Goal: Information Seeking & Learning: Check status

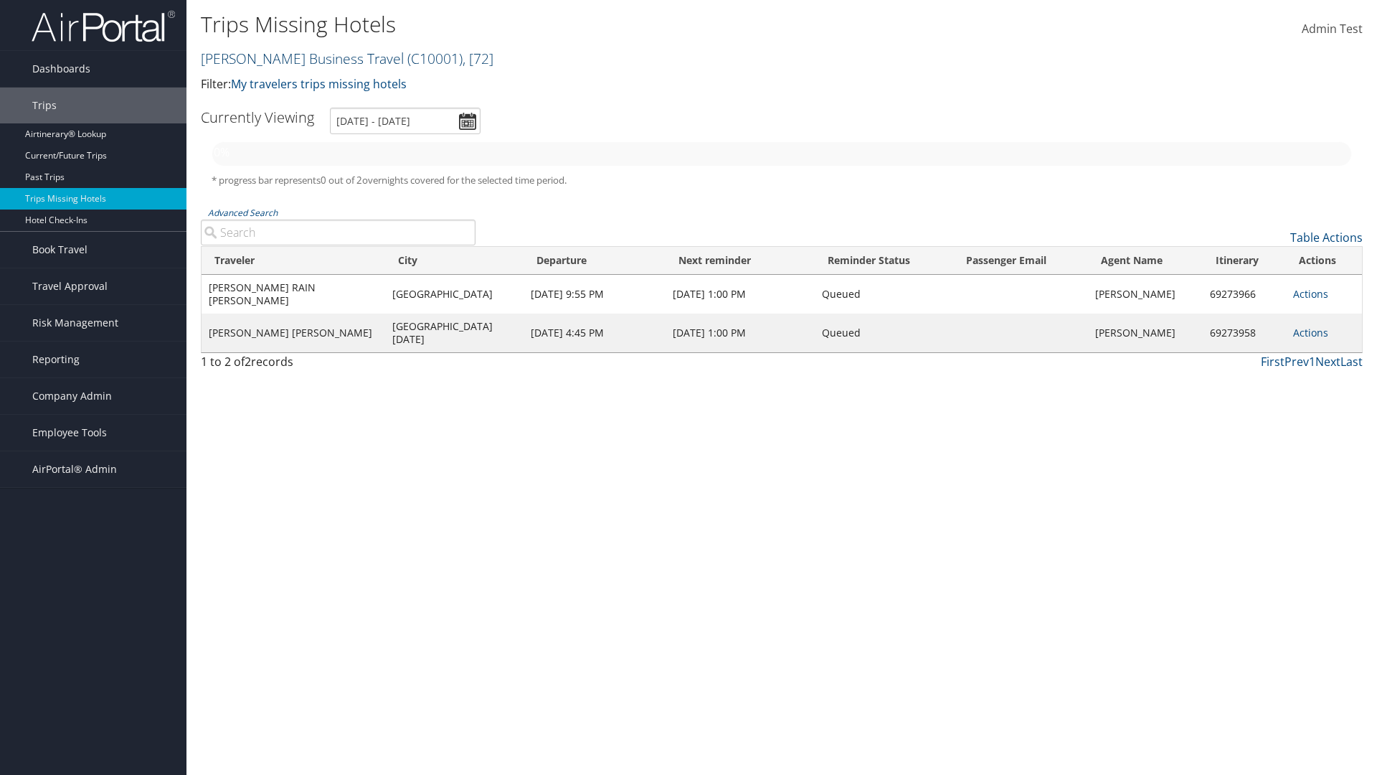
click at [296, 58] on link "Christopherson Business Travel ( C10001 ) , [ 72 ]" at bounding box center [347, 58] width 293 height 19
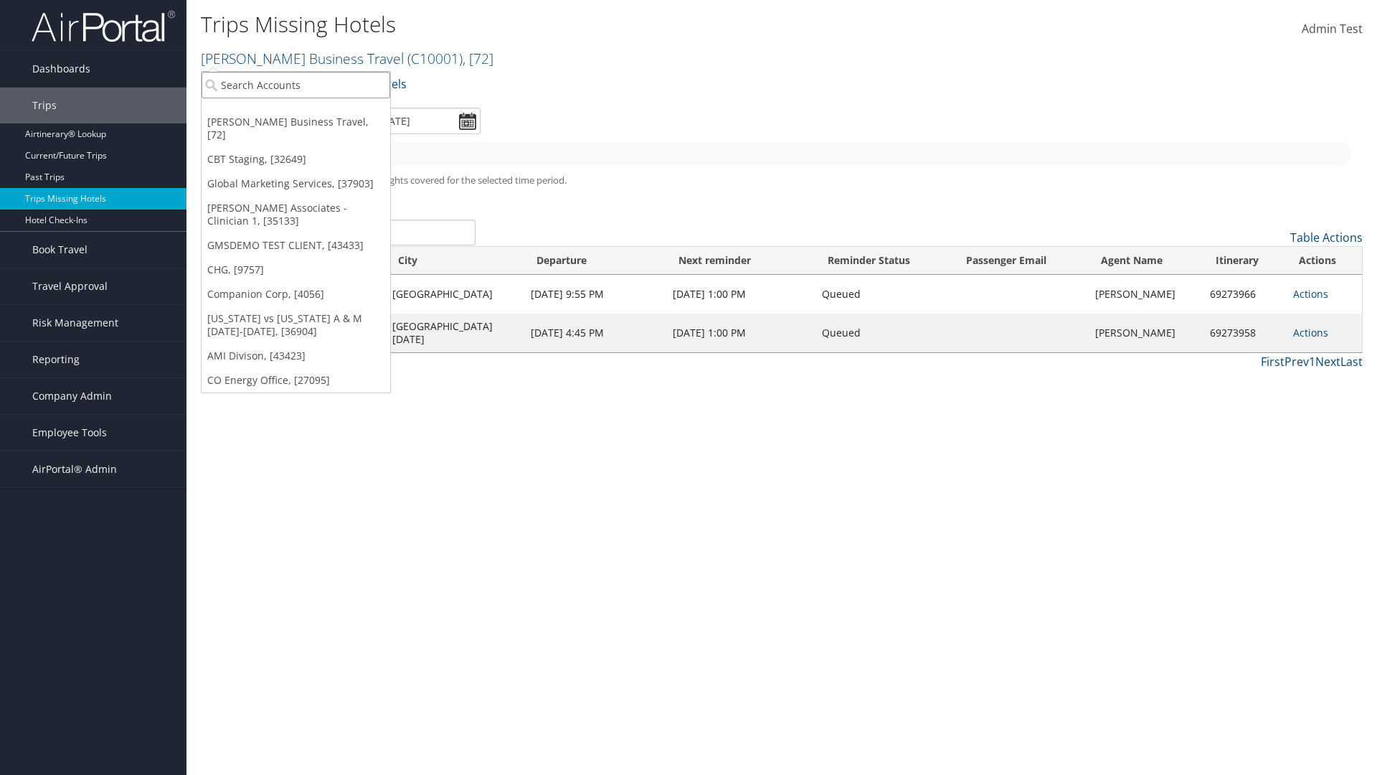
click at [296, 85] on input "search" at bounding box center [296, 85] width 189 height 27
type input "[PERSON_NAME] Business Travel"
click at [316, 124] on div "Account" at bounding box center [316, 124] width 245 height 13
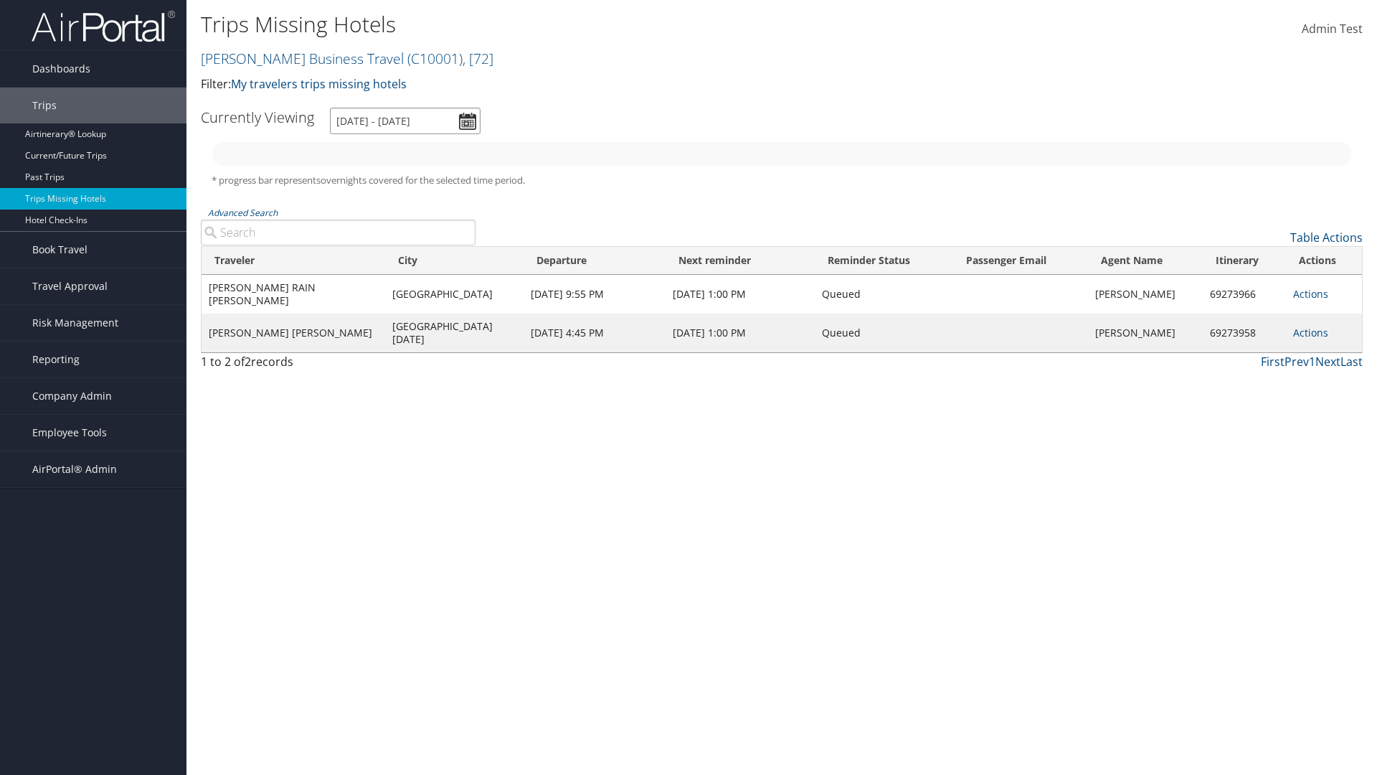
click at [405, 120] on input "[DATE] - [DATE]" at bounding box center [405, 121] width 151 height 27
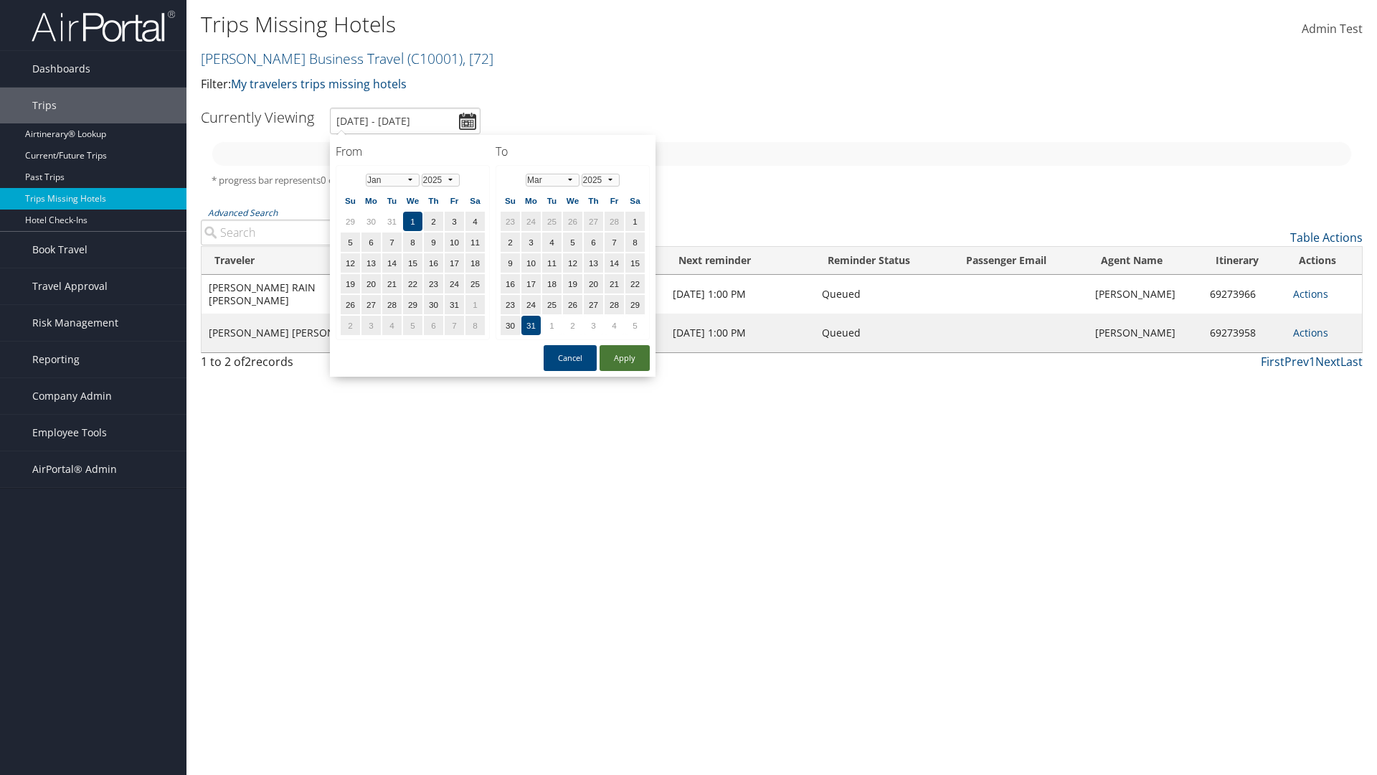
click at [625, 358] on button "Apply" at bounding box center [625, 358] width 50 height 26
type input "[DATE] - [DATE]"
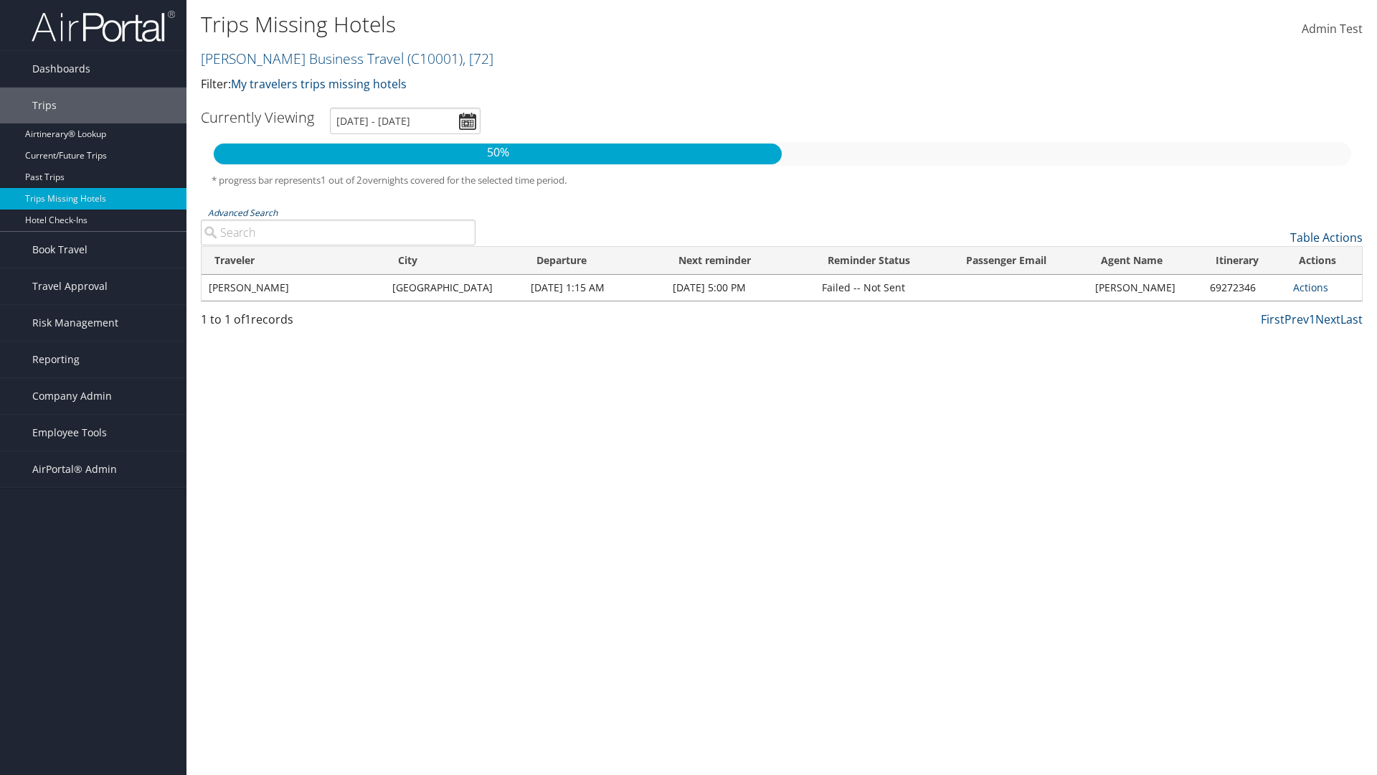
click at [242, 212] on link "Advanced Search" at bounding box center [243, 213] width 70 height 12
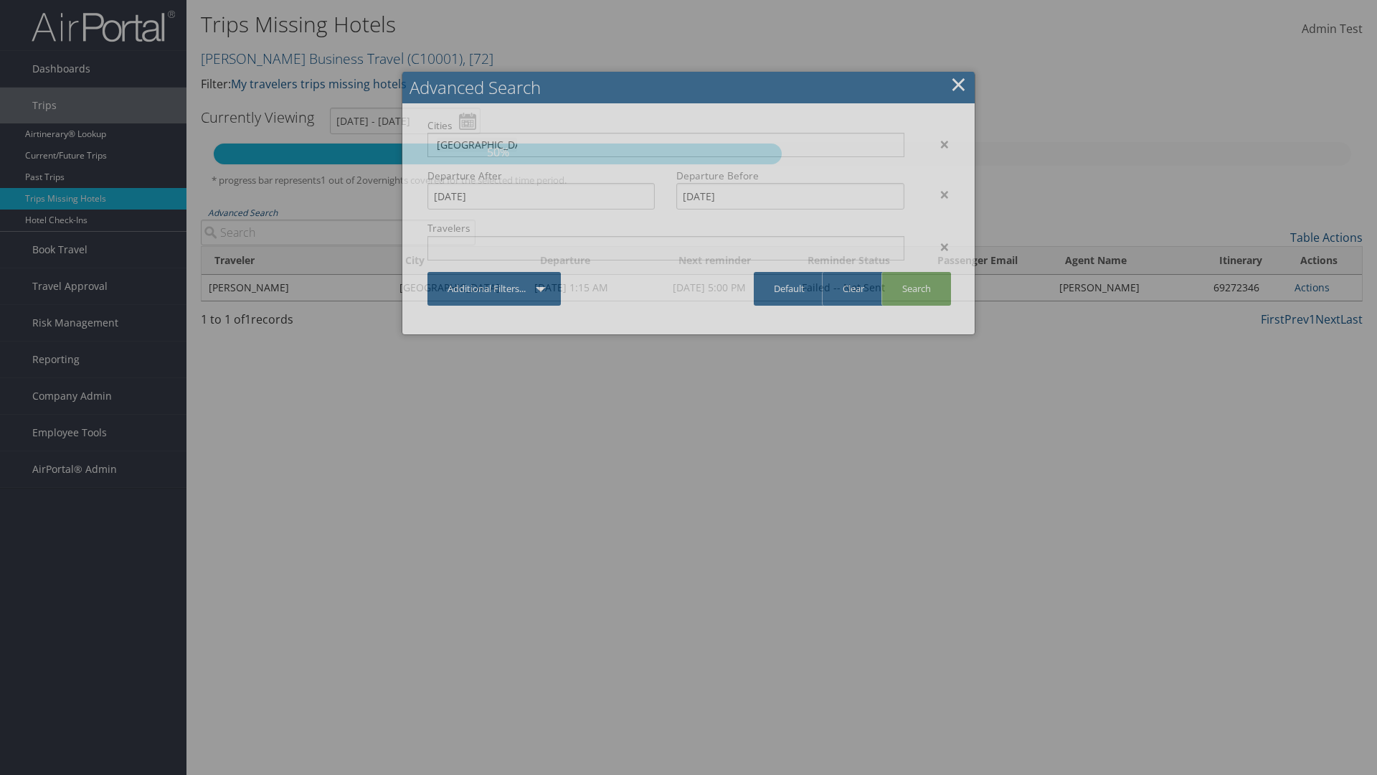
type input "[GEOGRAPHIC_DATA]"
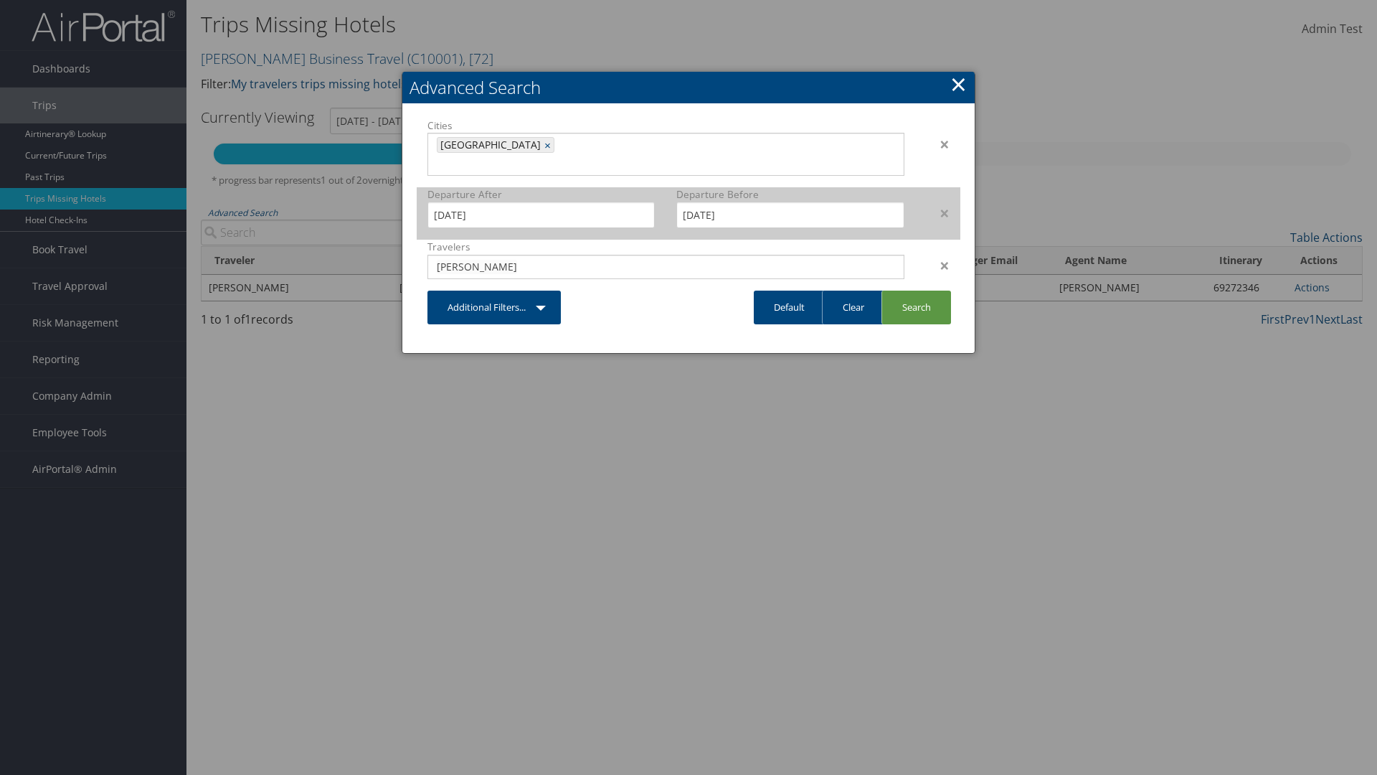
type input "[PERSON_NAME]"
click at [541, 202] on input "[DATE]" at bounding box center [540, 215] width 227 height 27
type input "[PERSON_NAME]"
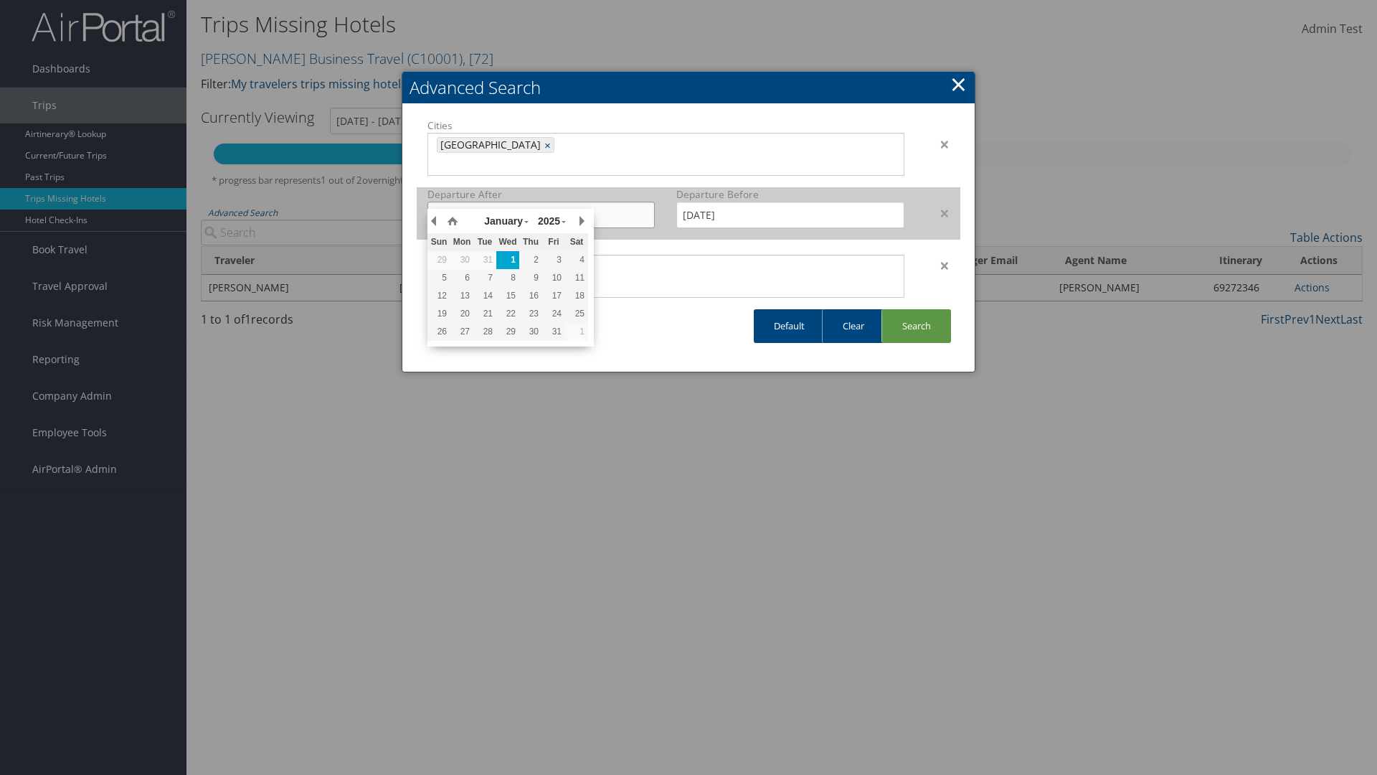
type input "[DATE]"
click at [790, 202] on input "[DATE]" at bounding box center [789, 215] width 227 height 27
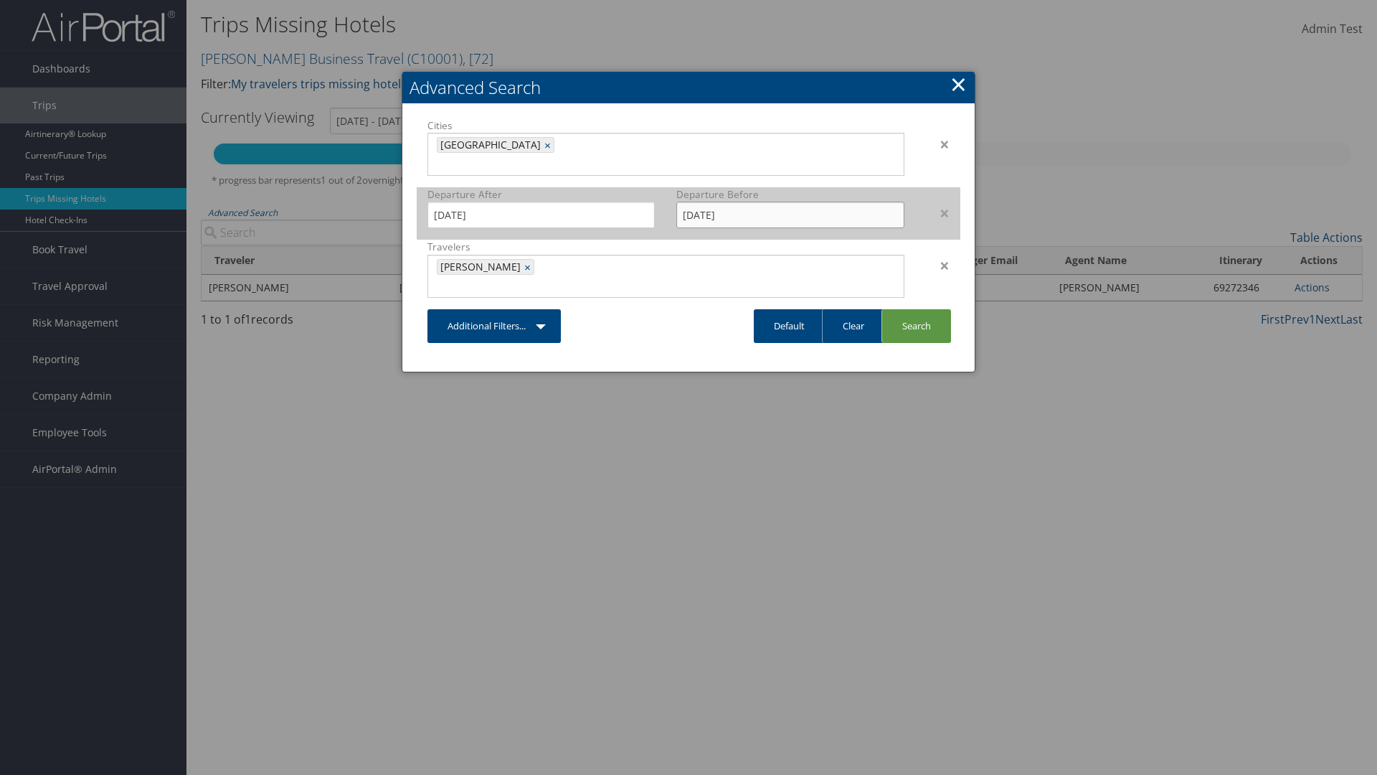
type input "[DATE]"
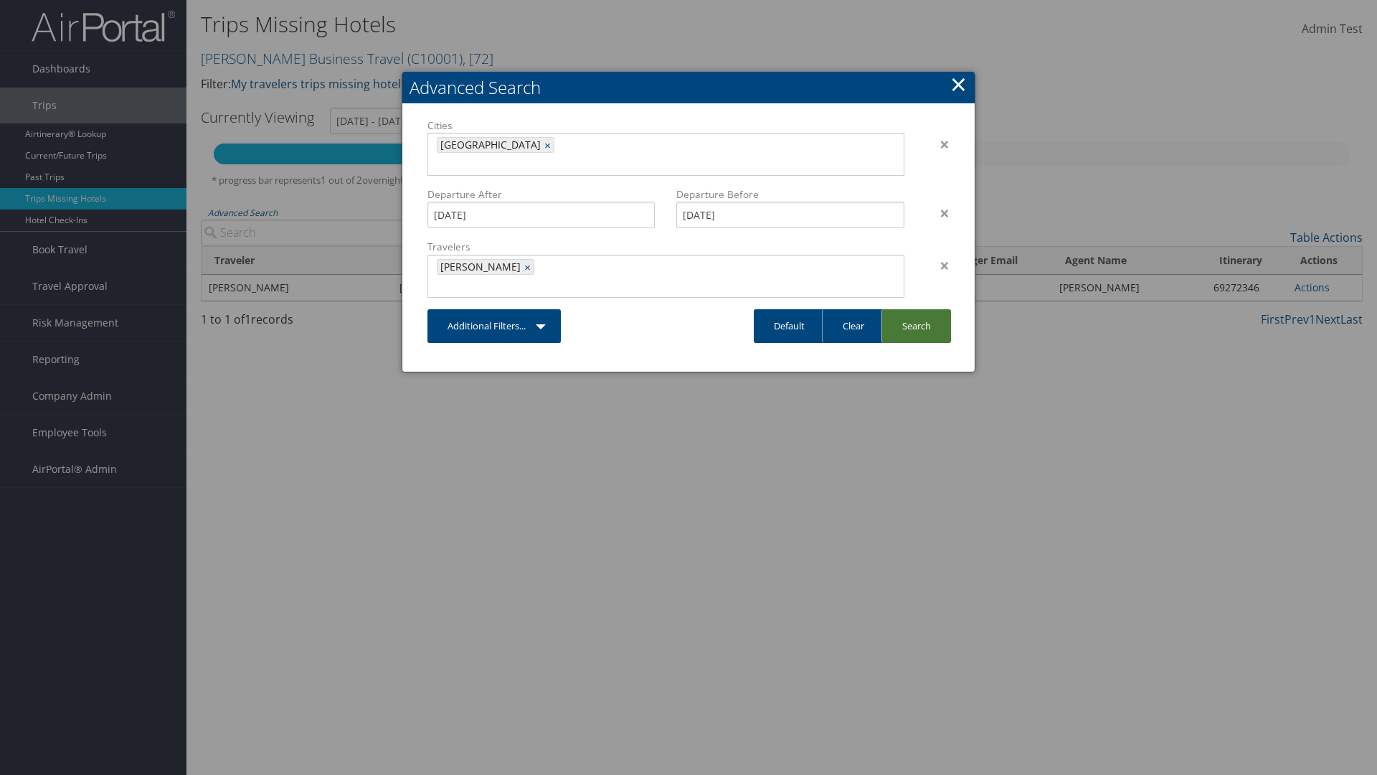
click at [916, 309] on link "Search" at bounding box center [917, 326] width 70 height 34
type input "[DATE] - [DATE]"
